Goal: Find specific page/section: Find specific page/section

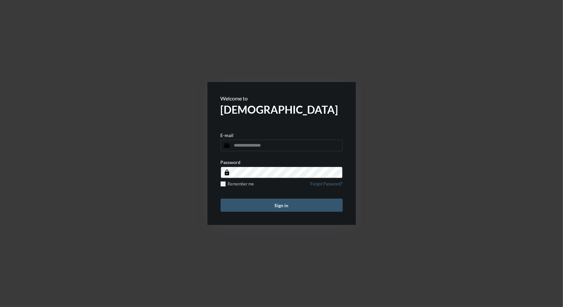
type input "**********"
click at [289, 205] on button "Sign in" at bounding box center [282, 205] width 122 height 13
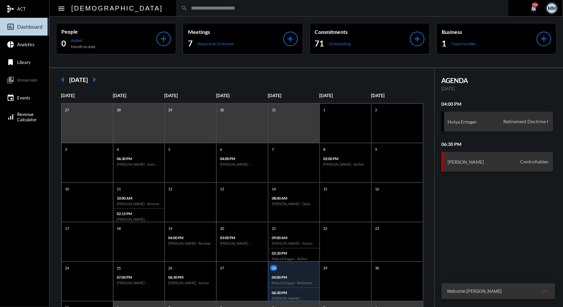
click at [176, 12] on div "search" at bounding box center [342, 8] width 332 height 16
click at [188, 9] on input "text" at bounding box center [346, 8] width 316 height 6
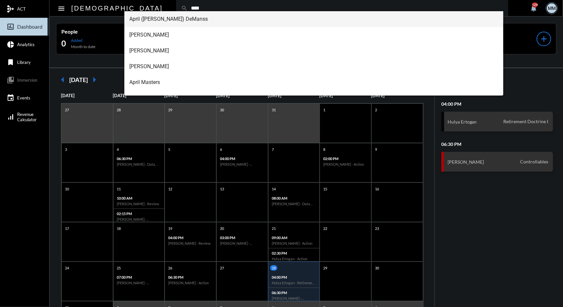
type input "****"
click at [159, 17] on span "April (Doherty) DeManss" at bounding box center [314, 19] width 369 height 16
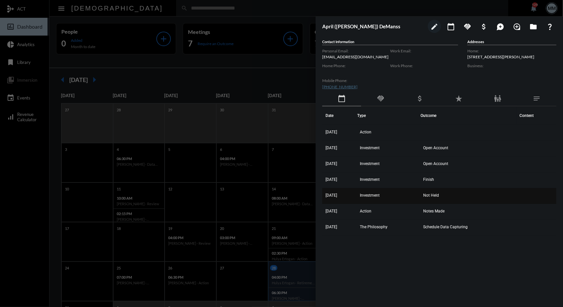
click at [373, 190] on td "Investment" at bounding box center [388, 196] width 63 height 16
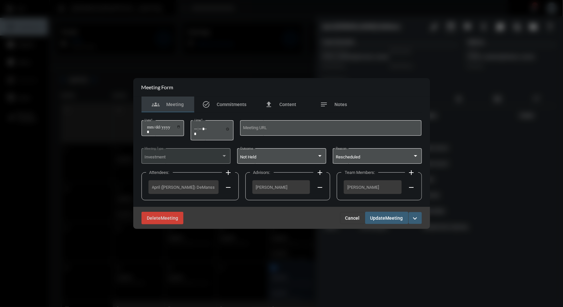
click at [353, 221] on span "Cancel" at bounding box center [352, 218] width 15 height 5
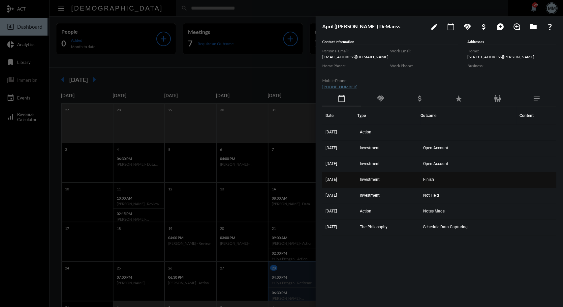
click at [379, 186] on td "Investment" at bounding box center [388, 180] width 63 height 16
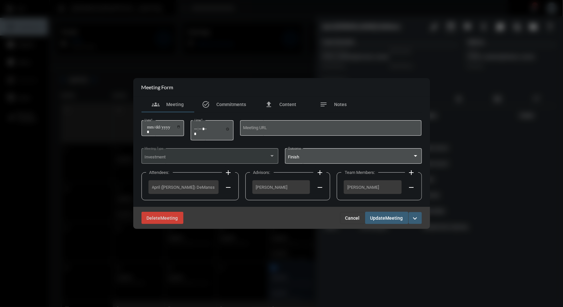
click at [337, 114] on div "**********" at bounding box center [281, 160] width 280 height 94
click at [336, 97] on div "notes Notes" at bounding box center [333, 105] width 53 height 16
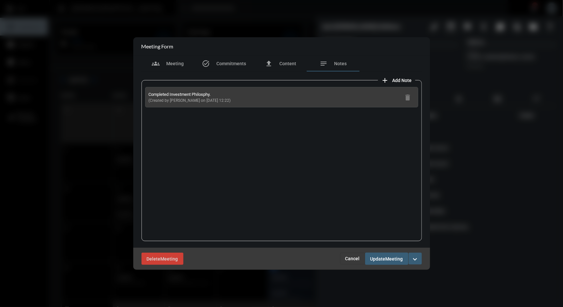
click at [347, 260] on span "Cancel" at bounding box center [352, 258] width 15 height 5
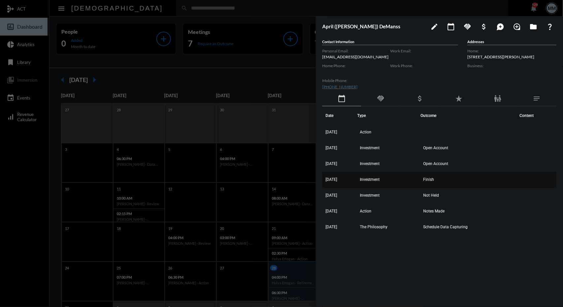
click at [394, 185] on td "Investment" at bounding box center [388, 180] width 63 height 16
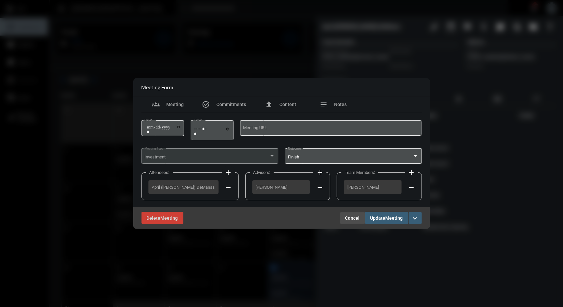
click at [362, 217] on button "Cancel" at bounding box center [352, 218] width 25 height 12
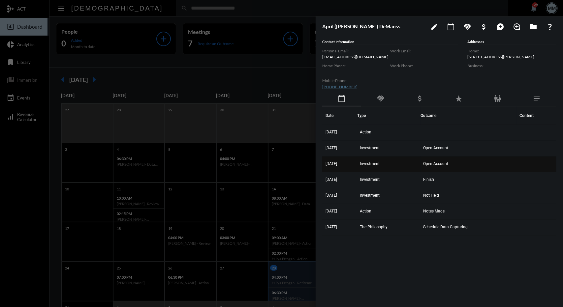
click at [412, 160] on td "Investment" at bounding box center [388, 165] width 63 height 16
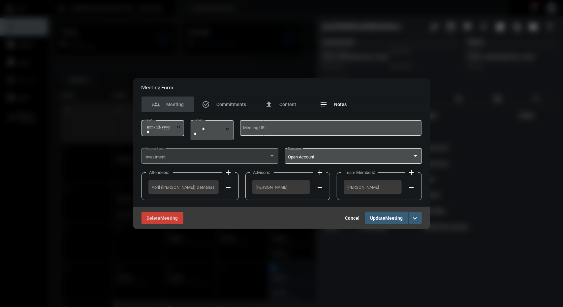
click at [331, 97] on div "notes Notes" at bounding box center [333, 105] width 53 height 16
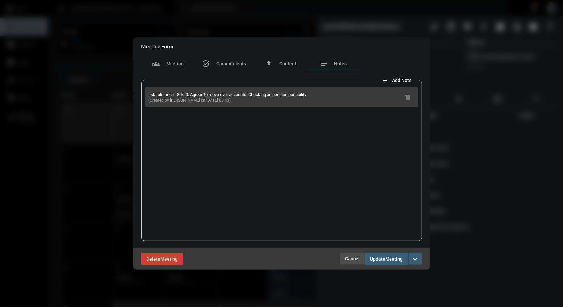
click at [348, 258] on span "Cancel" at bounding box center [352, 258] width 15 height 5
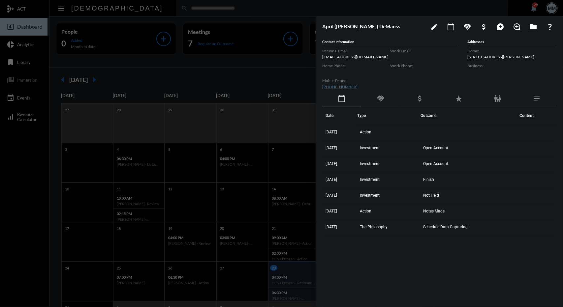
click at [235, 68] on div at bounding box center [281, 153] width 563 height 307
